Goal: Transaction & Acquisition: Purchase product/service

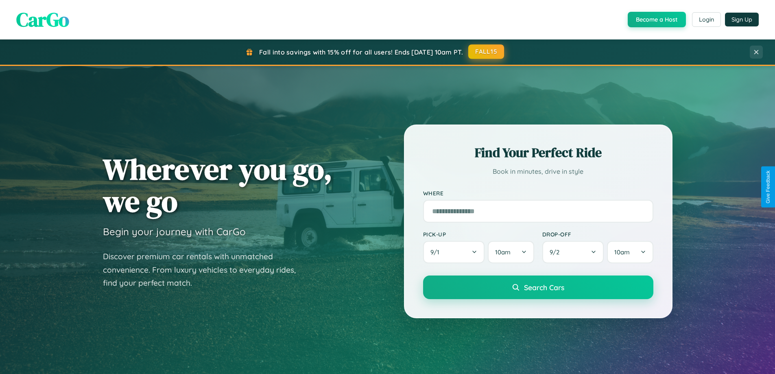
click at [487, 52] on button "FALL15" at bounding box center [486, 51] width 36 height 15
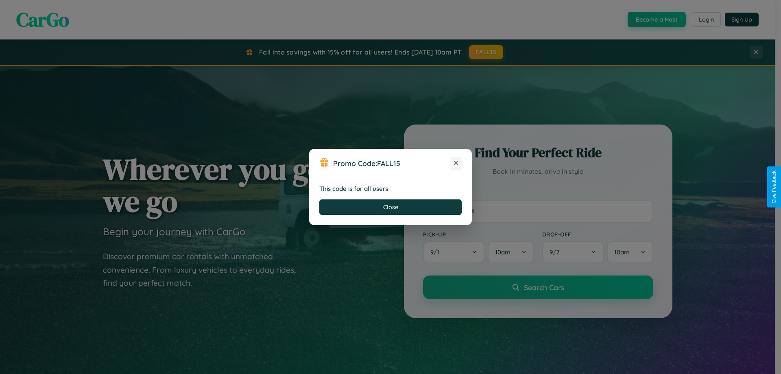
click at [456, 163] on icon at bounding box center [456, 163] width 8 height 8
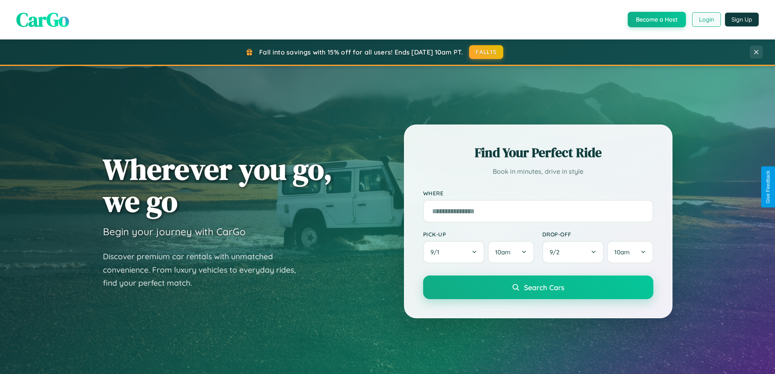
click at [706, 20] on button "Login" at bounding box center [706, 19] width 29 height 15
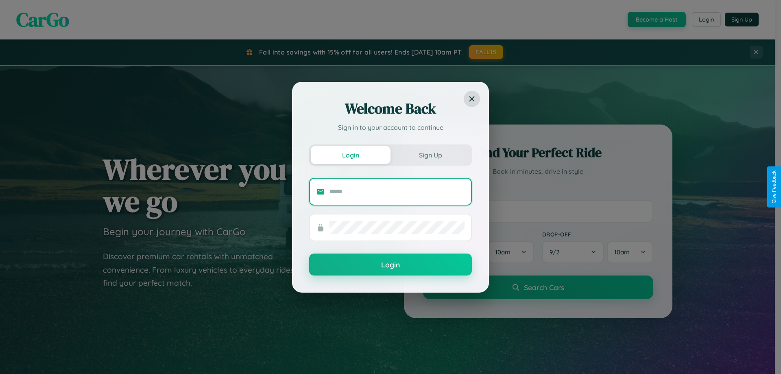
click at [397, 191] on input "text" at bounding box center [397, 191] width 135 height 13
type input "**********"
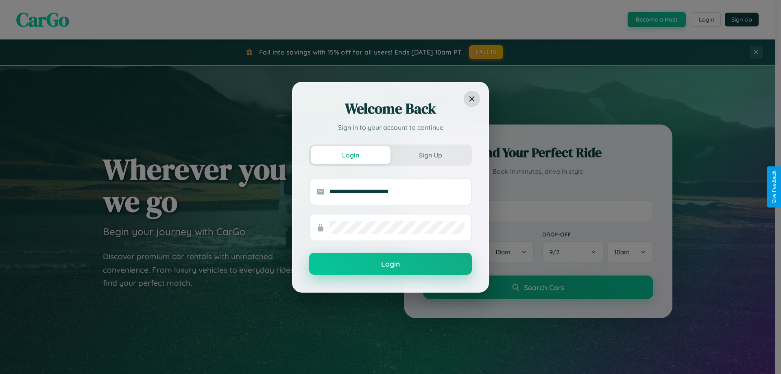
click at [391, 264] on button "Login" at bounding box center [390, 264] width 163 height 22
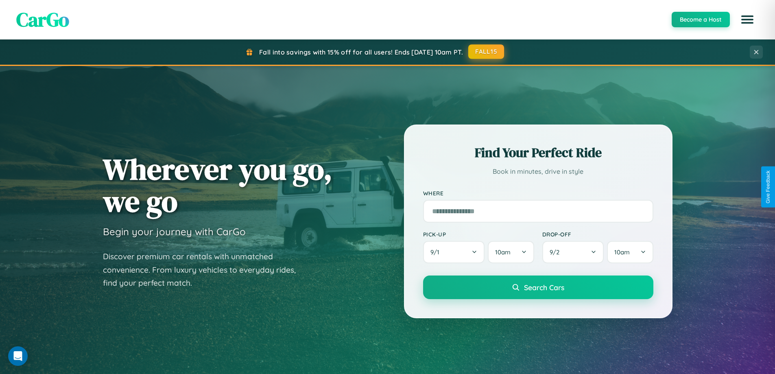
click at [487, 52] on button "FALL15" at bounding box center [486, 51] width 36 height 15
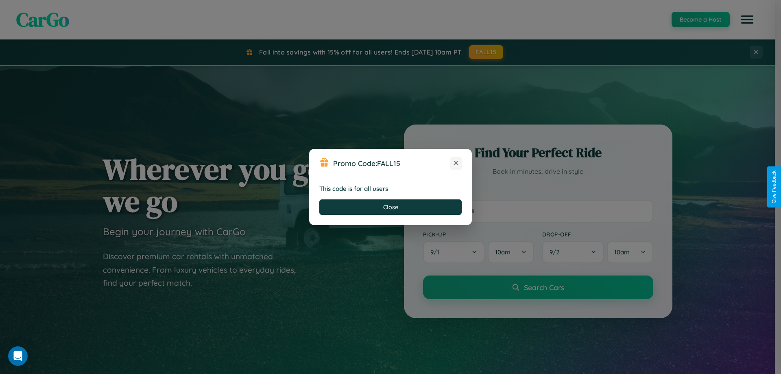
click at [456, 163] on icon at bounding box center [456, 163] width 8 height 8
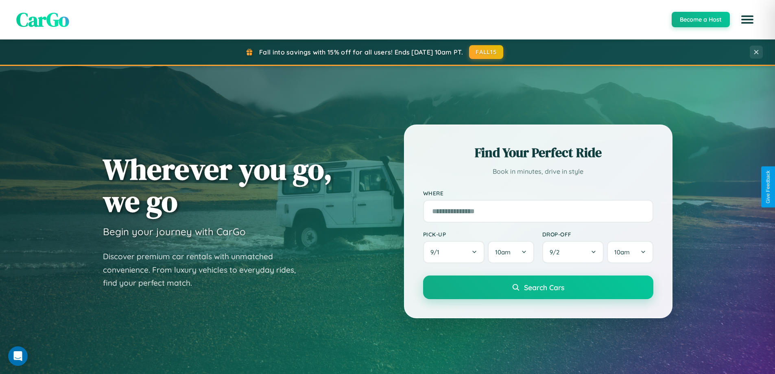
scroll to position [24, 0]
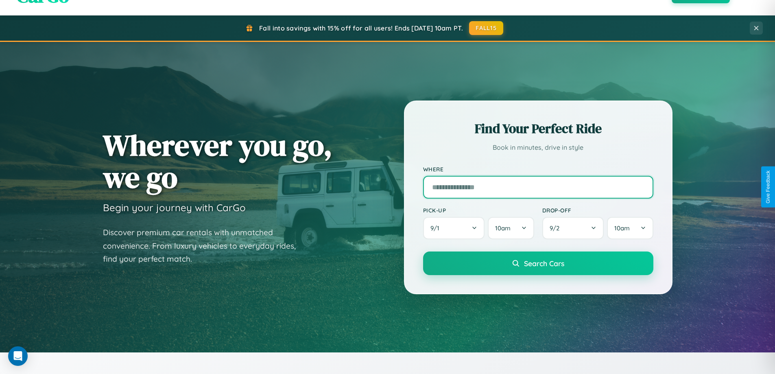
click at [538, 187] on input "text" at bounding box center [538, 187] width 230 height 23
type input "******"
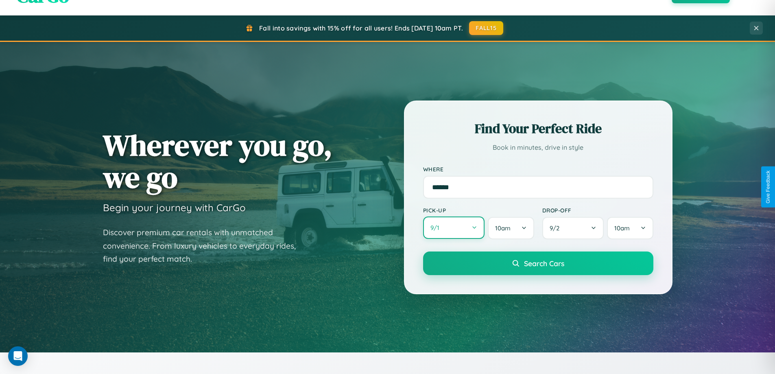
click at [454, 228] on button "9 / 1" at bounding box center [454, 227] width 62 height 22
select select "*"
select select "****"
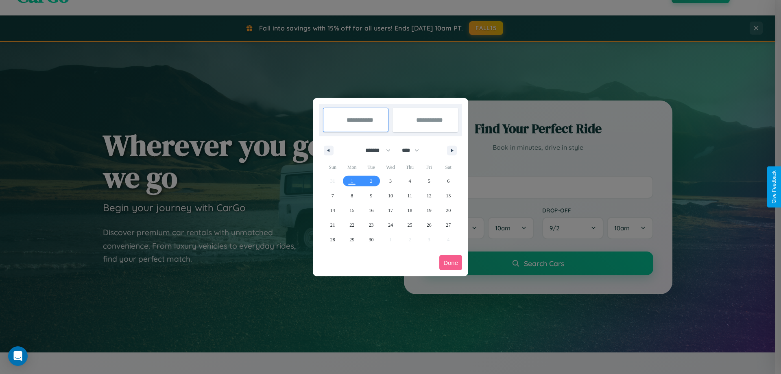
click at [374, 150] on select "******* ******** ***** ***** *** **** **** ****** ********* ******* ******** **…" at bounding box center [376, 150] width 35 height 13
click at [352, 210] on span "15" at bounding box center [351, 210] width 5 height 15
type input "**********"
click at [371, 210] on span "16" at bounding box center [371, 210] width 5 height 15
type input "**********"
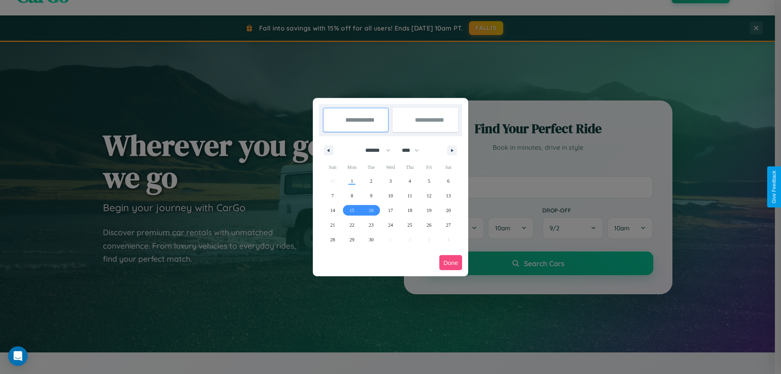
click at [451, 262] on button "Done" at bounding box center [450, 262] width 23 height 15
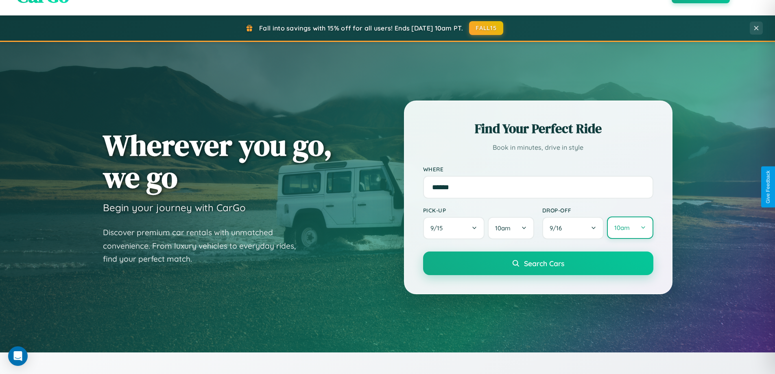
click at [630, 228] on button "10am" at bounding box center [630, 227] width 46 height 22
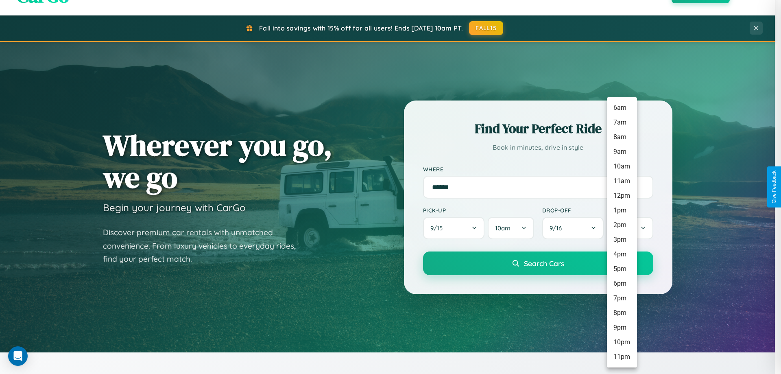
click at [622, 254] on li "4pm" at bounding box center [622, 254] width 30 height 15
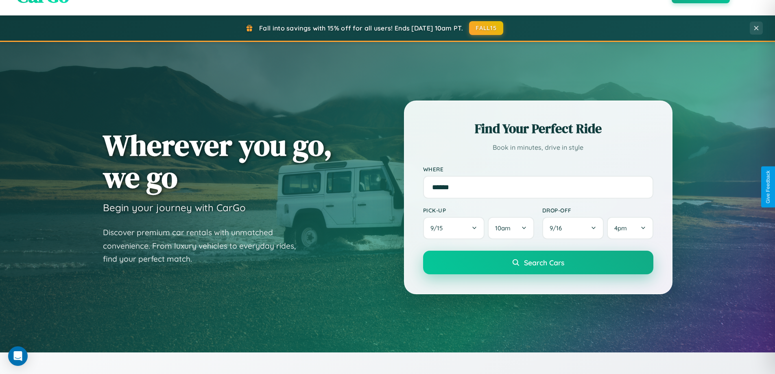
click at [538, 262] on span "Search Cars" at bounding box center [544, 262] width 40 height 9
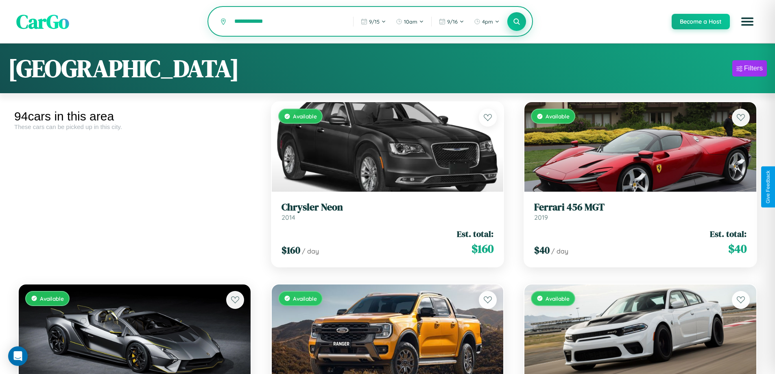
type input "**********"
click at [516, 22] on icon at bounding box center [517, 21] width 8 height 8
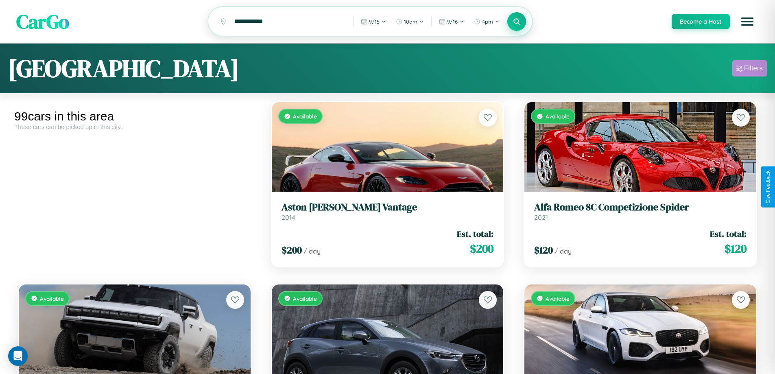
click at [749, 70] on div "Filters" at bounding box center [753, 68] width 19 height 8
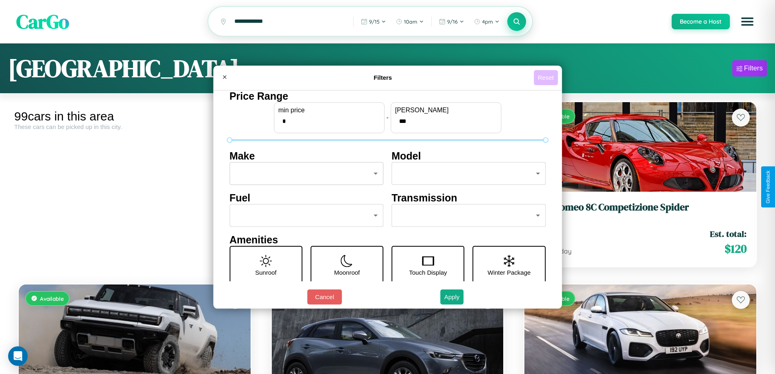
click at [547, 77] on button "Reset" at bounding box center [546, 77] width 24 height 15
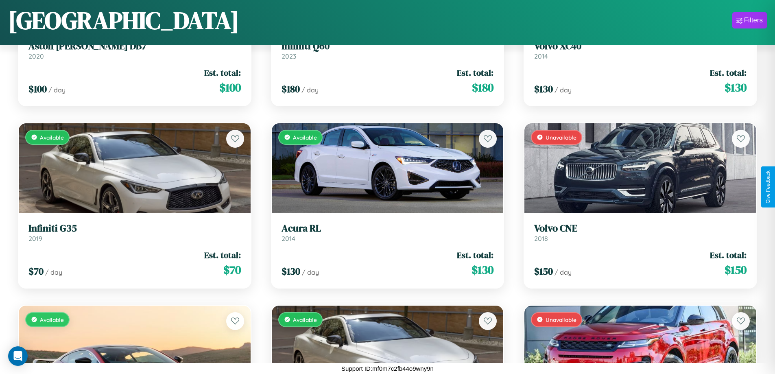
scroll to position [1025, 0]
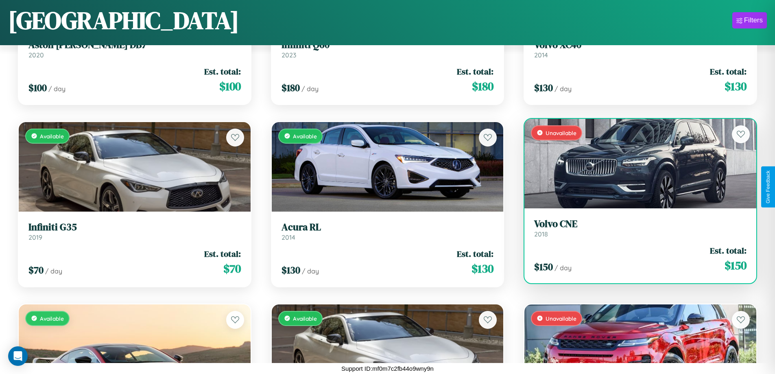
click at [635, 228] on h3 "Volvo CNE" at bounding box center [640, 224] width 212 height 12
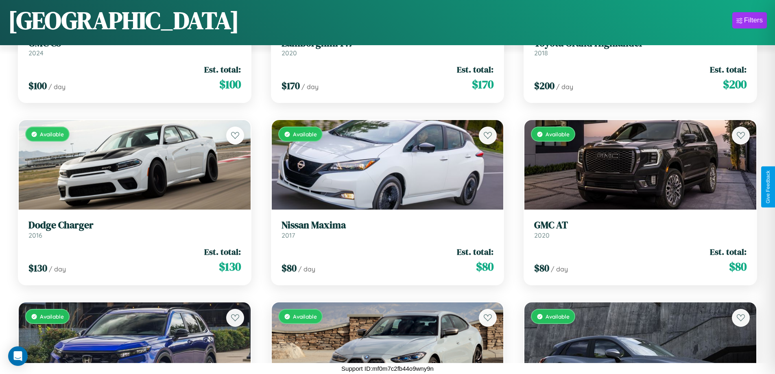
scroll to position [3575, 0]
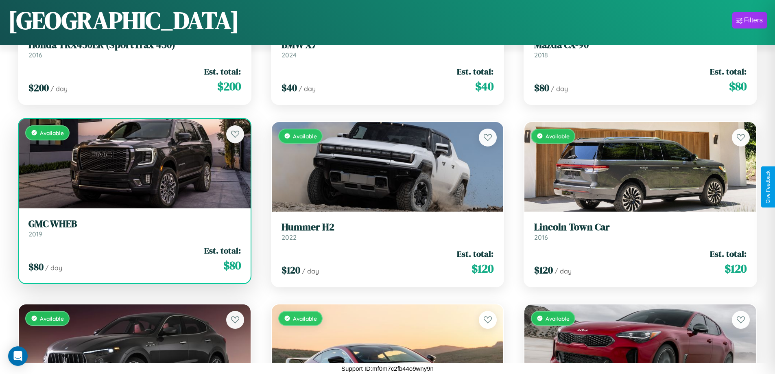
click at [133, 231] on link "GMC WHEB 2019" at bounding box center [134, 228] width 212 height 20
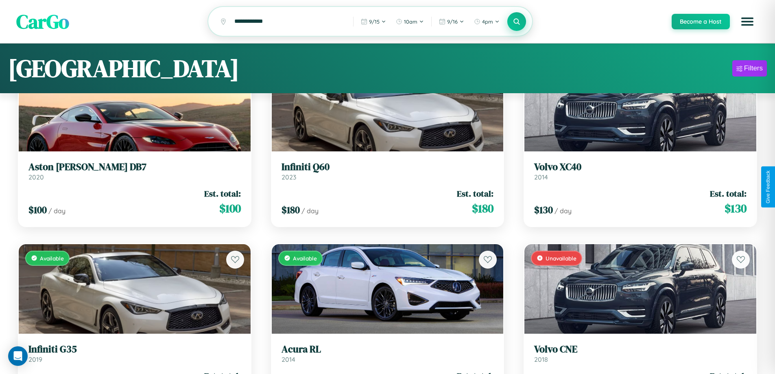
scroll to position [0, 0]
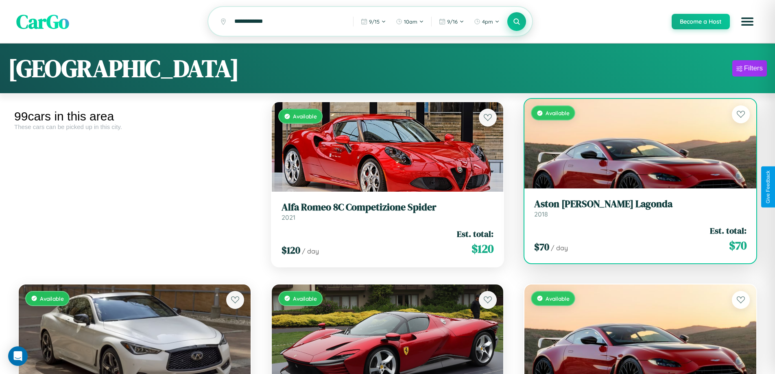
click at [635, 212] on link "Aston [PERSON_NAME] Lagonda 2018" at bounding box center [640, 208] width 212 height 20
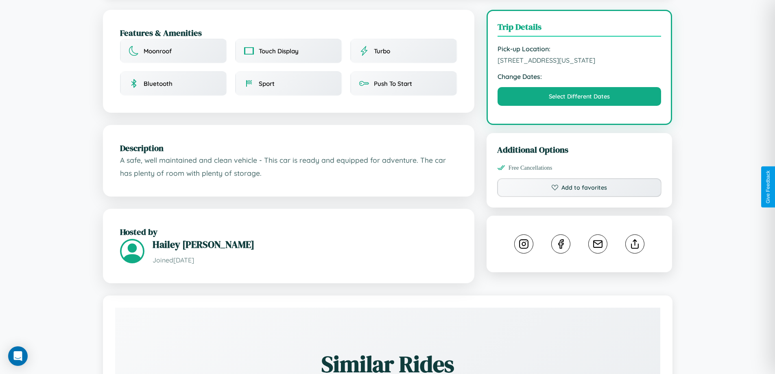
scroll to position [244, 0]
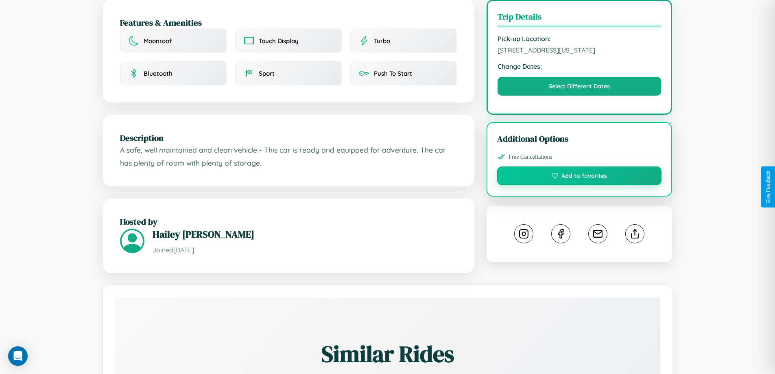
click at [579, 185] on button "Add to favorites" at bounding box center [579, 175] width 165 height 19
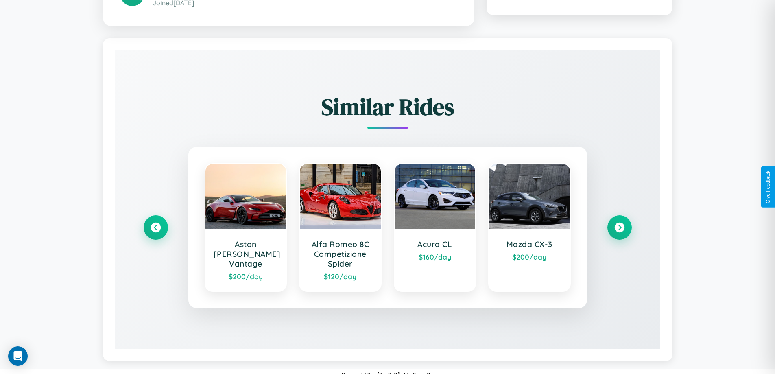
scroll to position [499, 0]
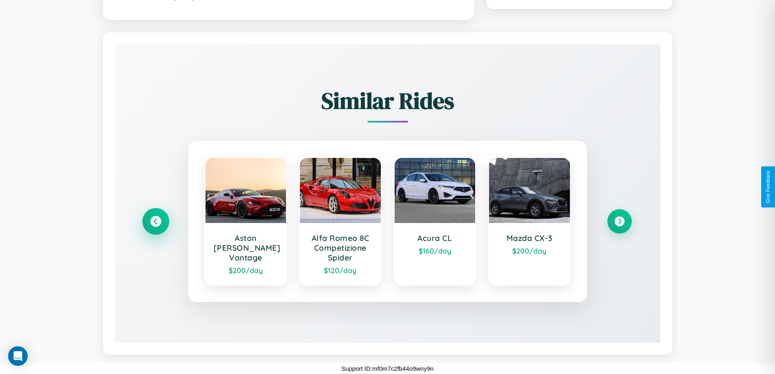
click at [155, 221] on icon at bounding box center [155, 221] width 11 height 11
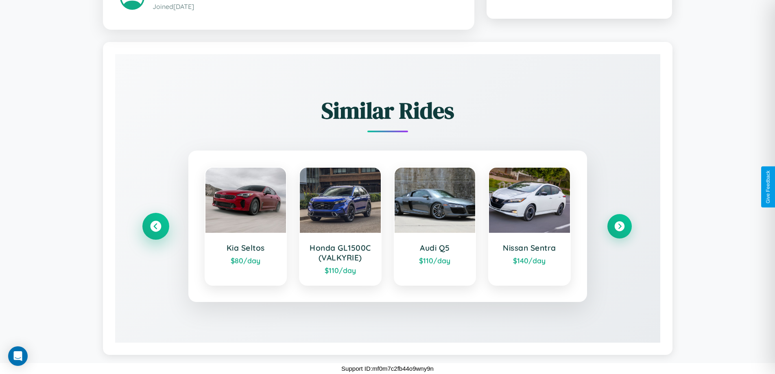
scroll to position [489, 0]
click at [619, 226] on icon at bounding box center [619, 226] width 11 height 11
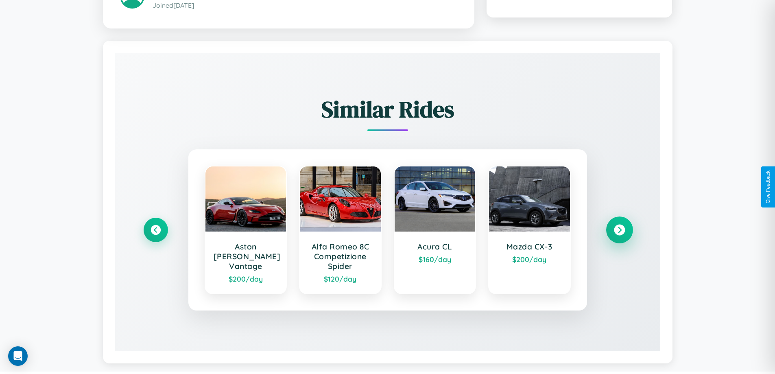
click at [619, 231] on icon at bounding box center [619, 230] width 11 height 11
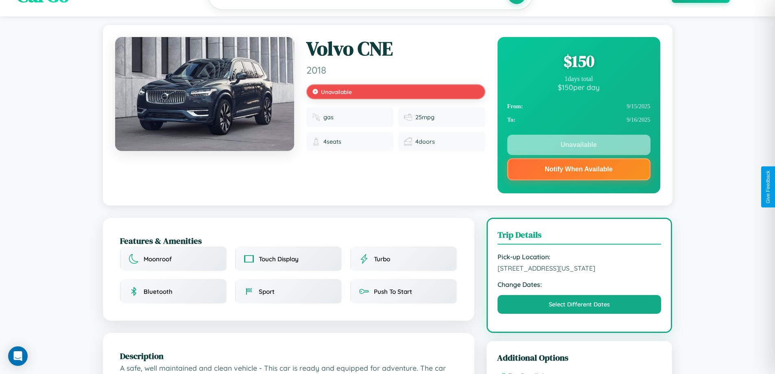
scroll to position [0, 0]
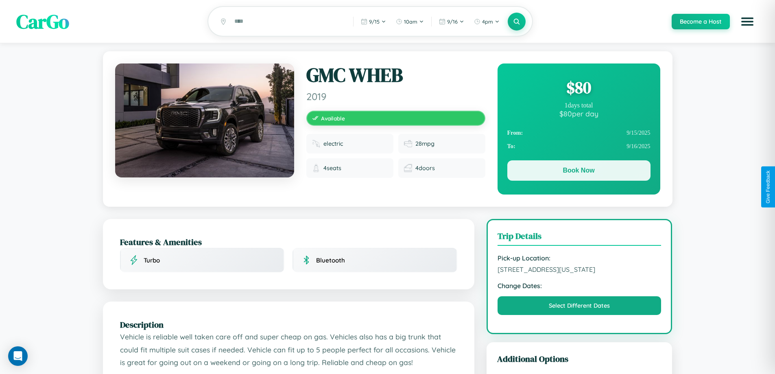
click at [578, 172] on button "Book Now" at bounding box center [578, 170] width 143 height 20
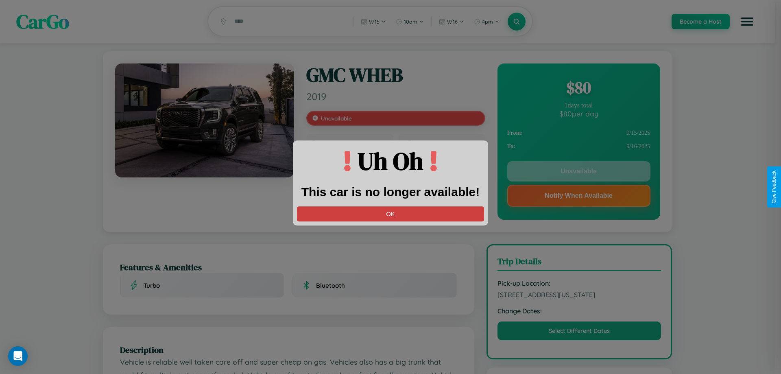
click at [391, 214] on button "OK" at bounding box center [390, 213] width 187 height 15
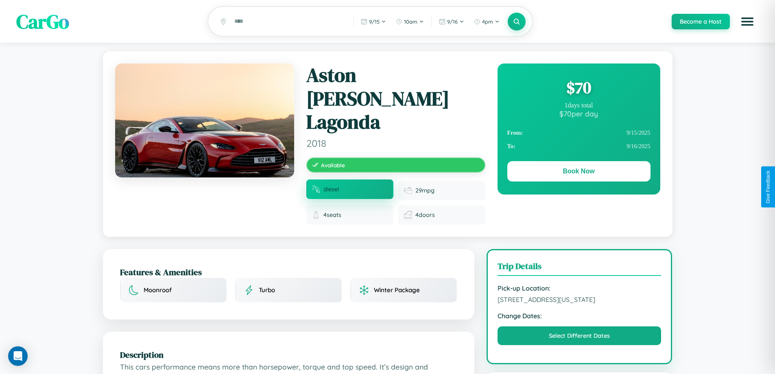
scroll to position [282, 0]
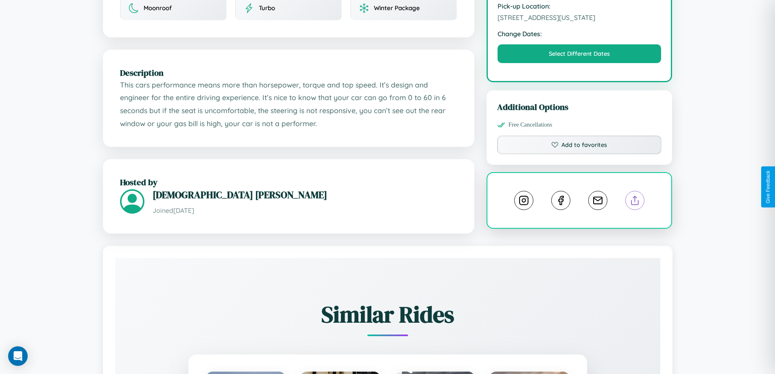
click at [635, 196] on line at bounding box center [635, 199] width 0 height 6
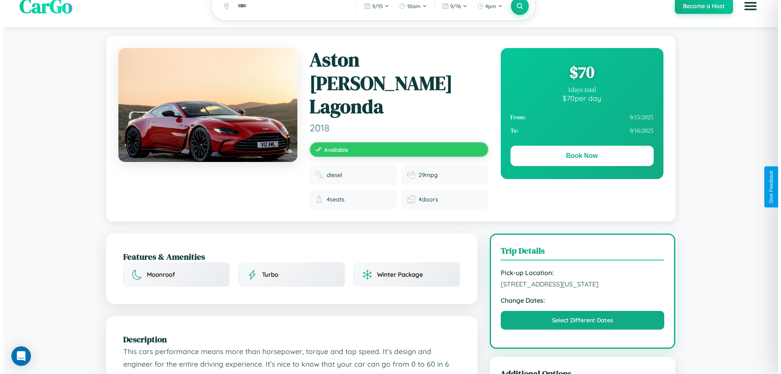
scroll to position [0, 0]
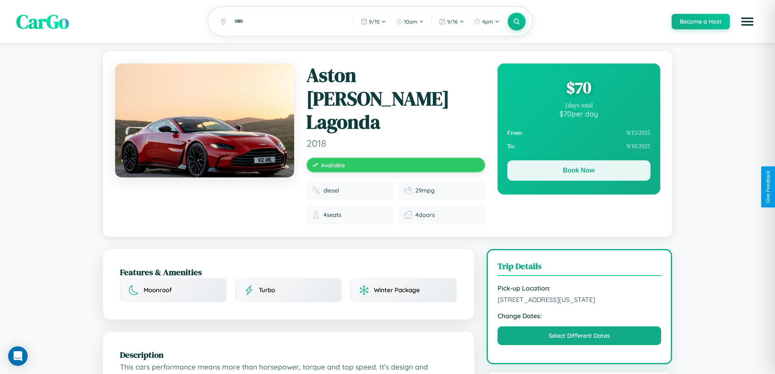
click at [578, 172] on button "Book Now" at bounding box center [578, 170] width 143 height 20
